Goal: Find specific page/section: Find specific page/section

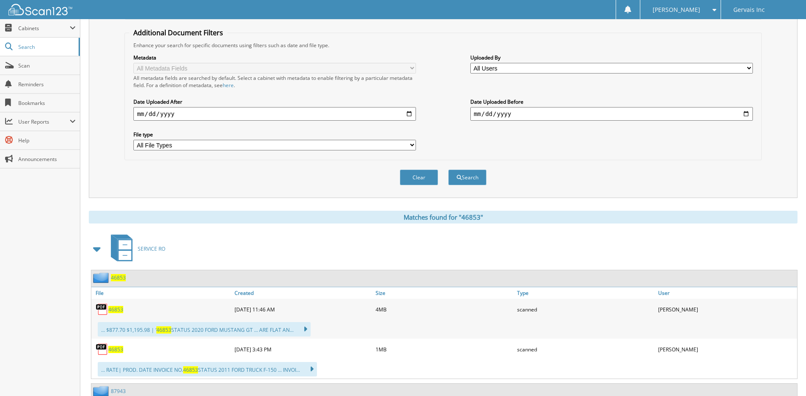
scroll to position [159, 0]
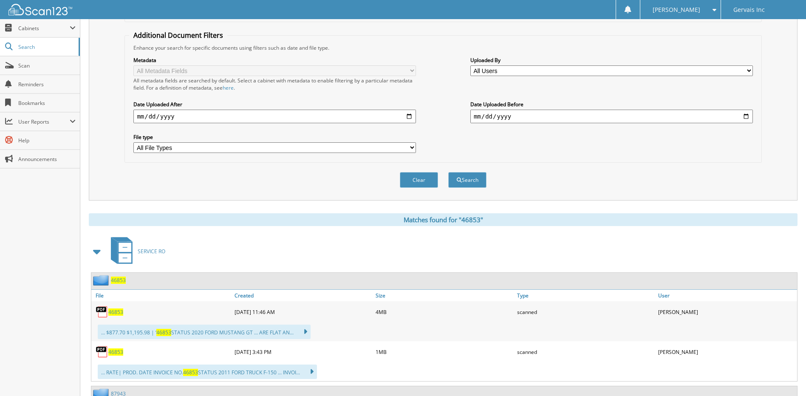
click at [772, 54] on div "Search Term Searches all cabinets, folders, files, metadata, and keywords 46853…" at bounding box center [443, 41] width 709 height 318
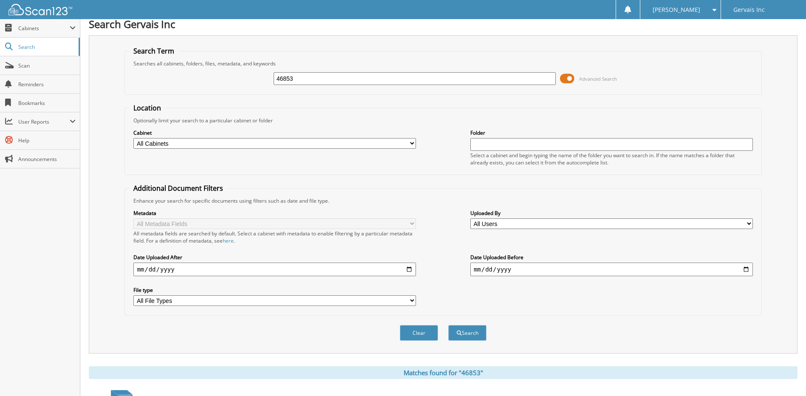
scroll to position [0, 0]
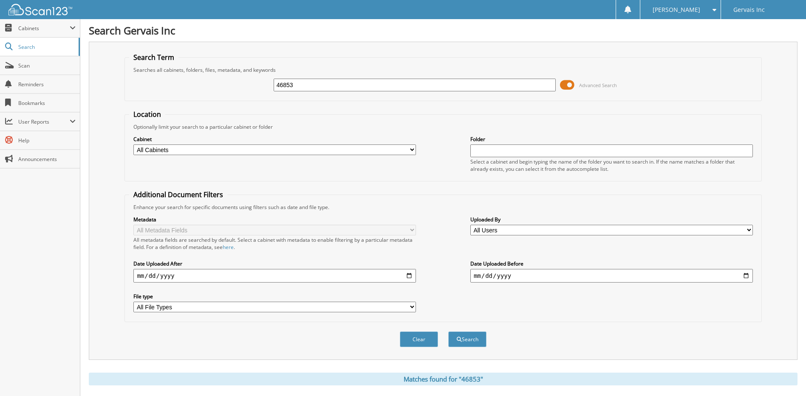
click at [703, 10] on div "[PERSON_NAME]" at bounding box center [680, 9] width 72 height 19
click at [635, 11] on link at bounding box center [627, 9] width 15 height 19
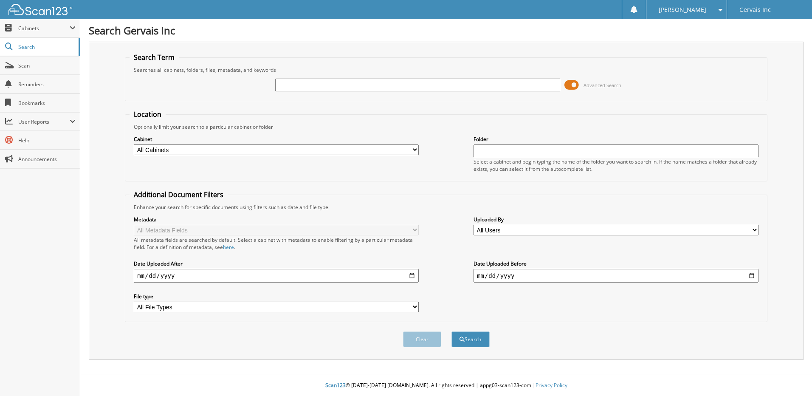
click at [764, 7] on span "Gervais Inc" at bounding box center [755, 9] width 31 height 5
drag, startPoint x: 765, startPoint y: 7, endPoint x: 17, endPoint y: 11, distance: 748.1
click at [17, 11] on img at bounding box center [40, 9] width 64 height 11
